Goal: Information Seeking & Learning: Learn about a topic

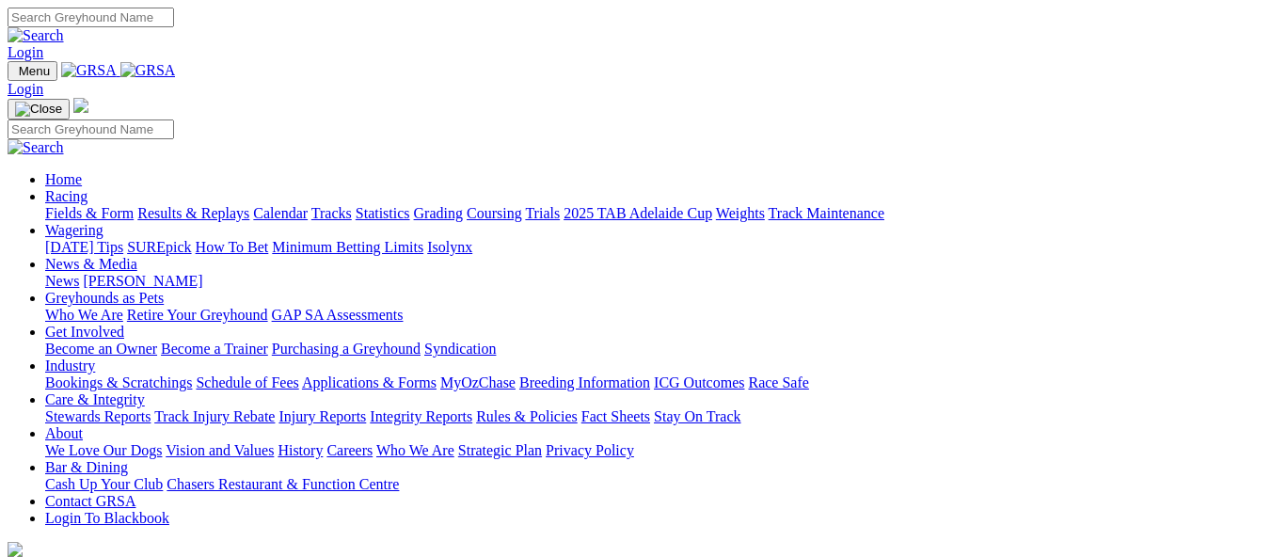
scroll to position [470, 0]
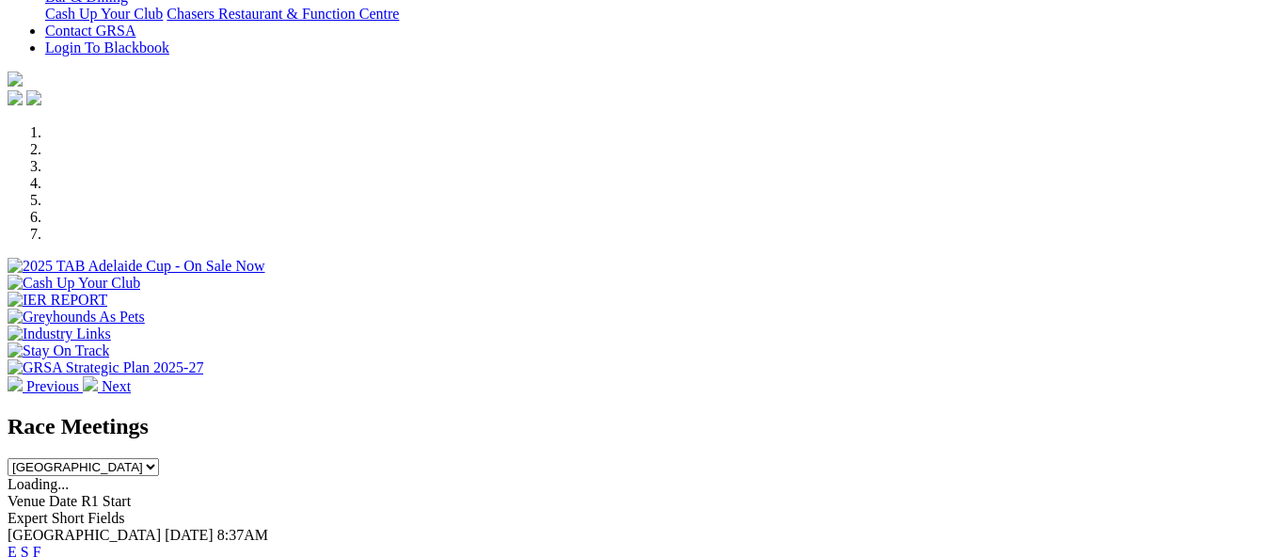
click at [41, 544] on link "F" at bounding box center [37, 552] width 8 height 16
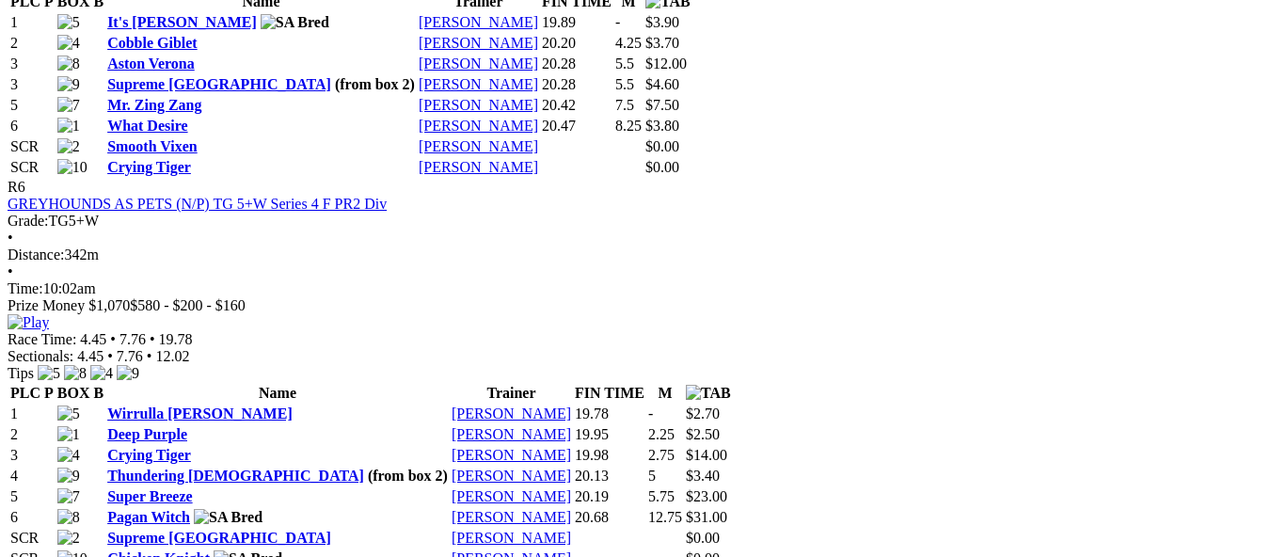
scroll to position [2728, 0]
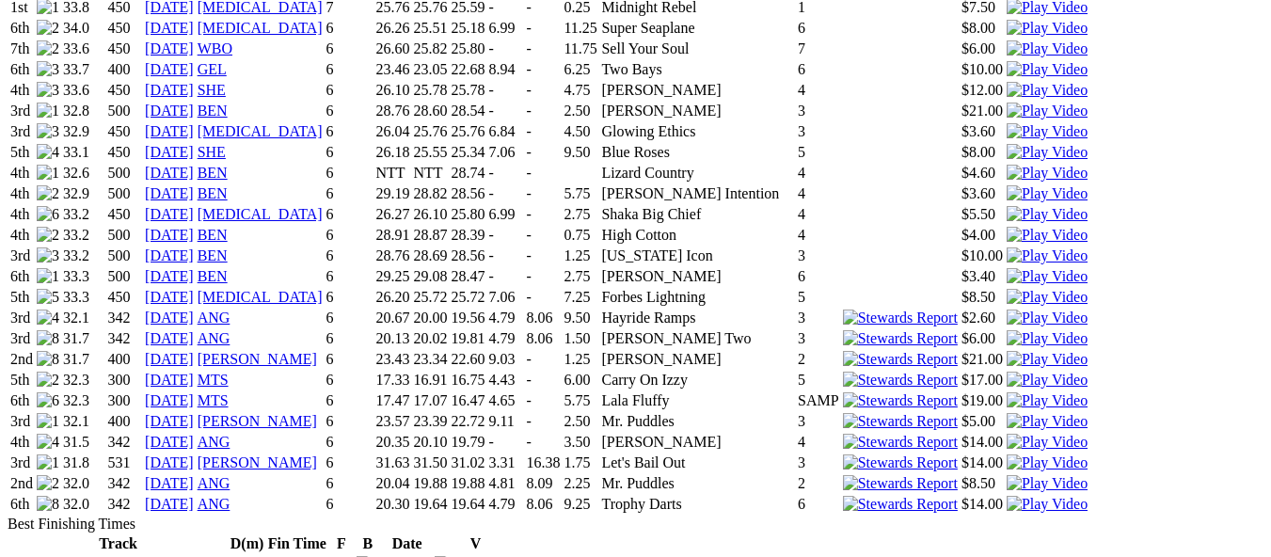
scroll to position [2257, 0]
